Goal: Task Accomplishment & Management: Manage account settings

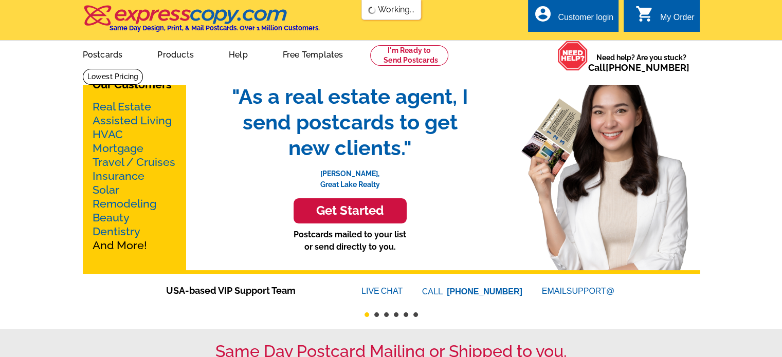
click at [581, 17] on div "Customer login" at bounding box center [585, 20] width 55 height 14
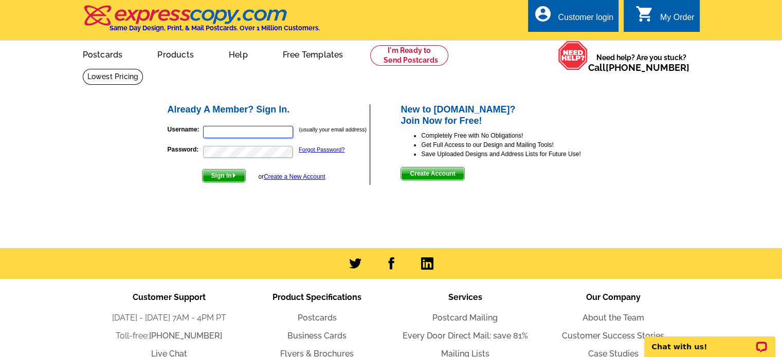
type input "[EMAIL_ADDRESS][DOMAIN_NAME]"
click at [230, 174] on span "Sign In" at bounding box center [223, 176] width 43 height 12
